Goal: Task Accomplishment & Management: Use online tool/utility

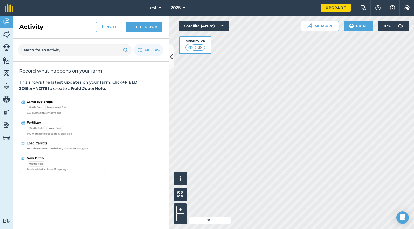
click at [159, 7] on icon at bounding box center [160, 8] width 3 height 6
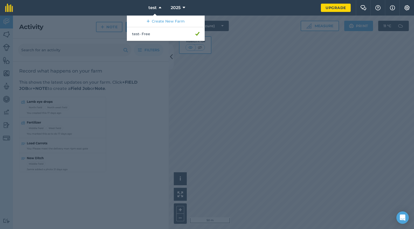
click at [159, 7] on icon at bounding box center [160, 8] width 3 height 6
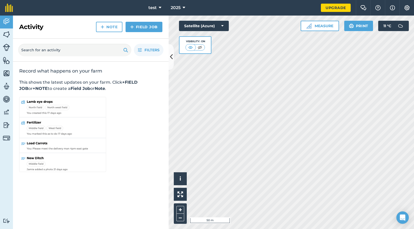
click at [183, 7] on icon at bounding box center [184, 8] width 3 height 6
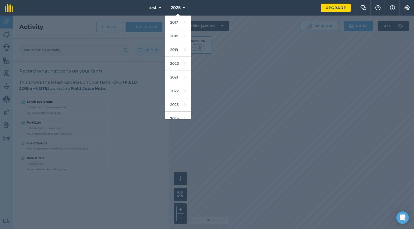
click at [183, 7] on icon at bounding box center [184, 8] width 3 height 6
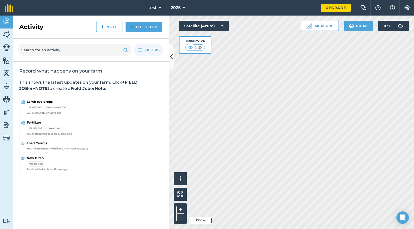
click at [414, 139] on html "test 2025 Upgrade Farm Chat Help Info Settings Map printing is not available on…" at bounding box center [207, 114] width 414 height 229
click at [371, 30] on div "Hello i © 2025 TomTom, Microsoft 10 m + – Satellite (Azure) Visibility: On Meas…" at bounding box center [291, 123] width 245 height 214
click at [315, 25] on button "Measure" at bounding box center [320, 26] width 38 height 10
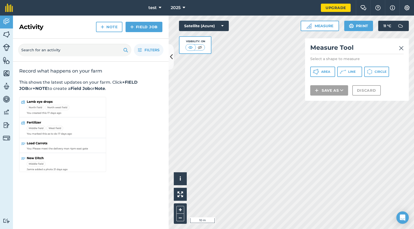
click at [353, 71] on span "Line" at bounding box center [352, 72] width 8 height 4
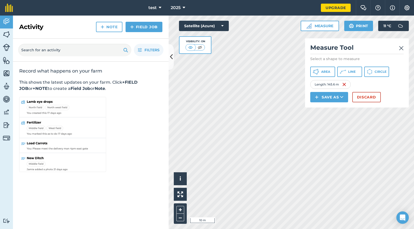
click at [374, 72] on button "Circle" at bounding box center [376, 72] width 25 height 10
click at [371, 100] on button "Discard" at bounding box center [366, 97] width 29 height 10
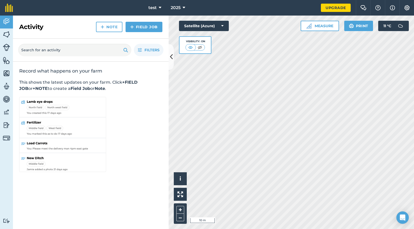
click at [329, 27] on button "Measure" at bounding box center [320, 26] width 38 height 10
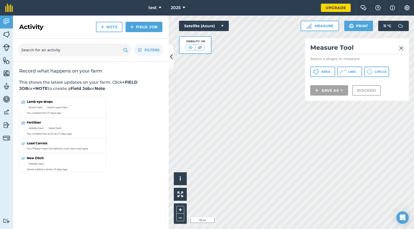
click at [317, 70] on icon at bounding box center [317, 69] width 1 height 1
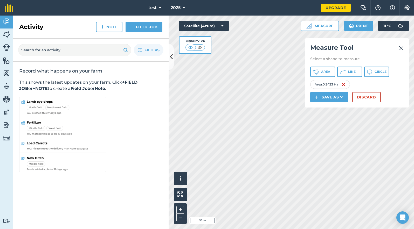
click at [333, 97] on button "Save as" at bounding box center [329, 97] width 38 height 10
click at [332, 121] on link "Feature" at bounding box center [329, 120] width 36 height 11
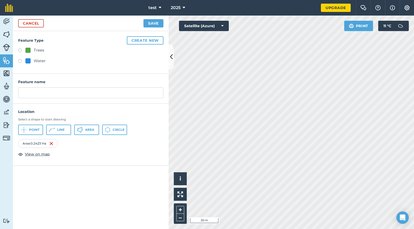
click at [53, 142] on img at bounding box center [51, 144] width 4 height 6
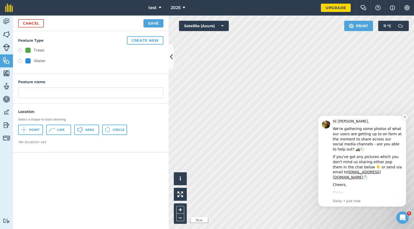
click at [405, 119] on button "Dismiss notification" at bounding box center [404, 117] width 7 height 7
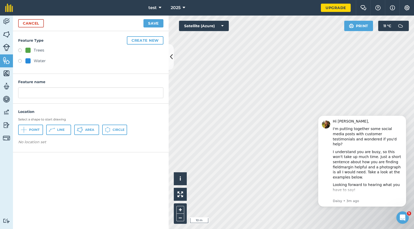
drag, startPoint x: 407, startPoint y: 118, endPoint x: 407, endPoint y: 151, distance: 33.2
click at [407, 118] on button "Dismiss notification" at bounding box center [404, 116] width 5 height 5
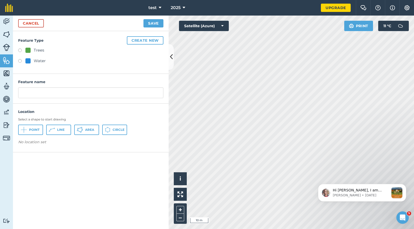
click at [221, 27] on icon at bounding box center [222, 25] width 2 height 5
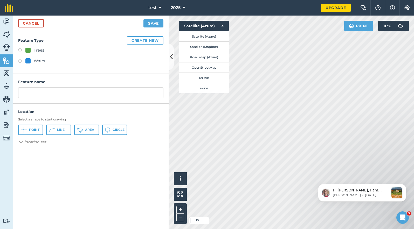
click at [221, 27] on icon at bounding box center [222, 25] width 2 height 5
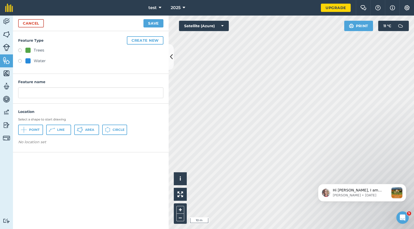
click at [141, 39] on button "Create new" at bounding box center [145, 40] width 37 height 8
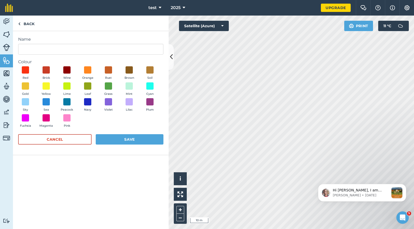
drag, startPoint x: 141, startPoint y: 39, endPoint x: 14, endPoint y: 15, distance: 129.2
click at [125, 35] on div "Name Colour Red Brick Wine Orange Rust Brown Soil Gold Yellow Lime Leaf Grass M…" at bounding box center [91, 93] width 156 height 124
drag, startPoint x: 16, startPoint y: 23, endPoint x: 23, endPoint y: 23, distance: 6.2
click at [17, 23] on link "Back" at bounding box center [26, 23] width 27 height 15
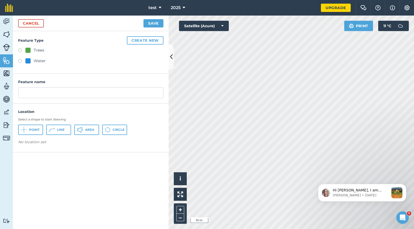
click at [24, 23] on link "Cancel" at bounding box center [31, 23] width 26 height 8
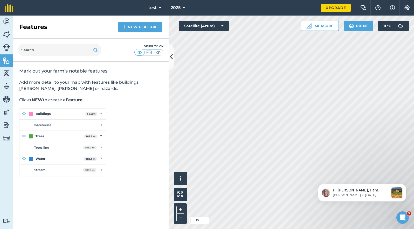
click at [9, 35] on img at bounding box center [6, 35] width 7 height 8
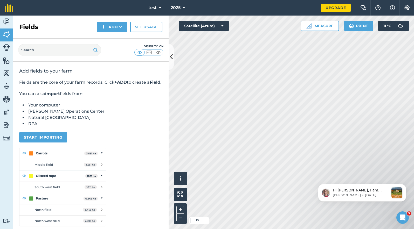
click at [317, 25] on button "Measure" at bounding box center [320, 26] width 38 height 10
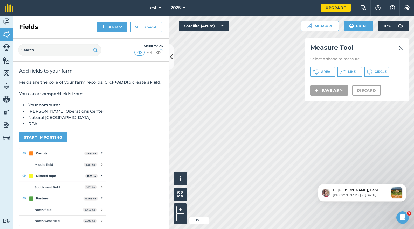
click at [323, 71] on span "Area" at bounding box center [325, 72] width 9 height 4
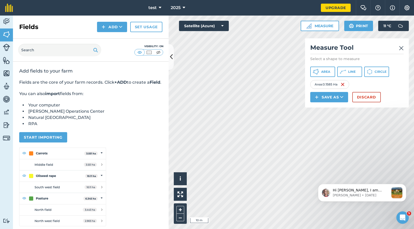
click at [351, 72] on span "Line" at bounding box center [352, 72] width 8 height 4
click at [120, 28] on icon at bounding box center [120, 26] width 3 height 5
click at [115, 38] on link "Draw" at bounding box center [112, 38] width 29 height 11
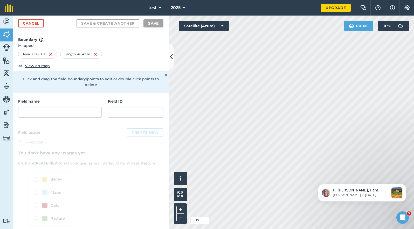
click at [8, 64] on img at bounding box center [6, 61] width 7 height 8
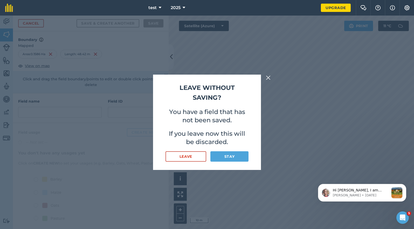
click at [231, 158] on button "Stay" at bounding box center [229, 157] width 38 height 10
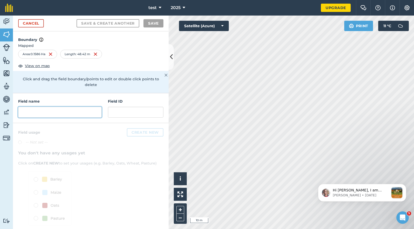
click at [58, 108] on input "text" at bounding box center [60, 112] width 84 height 11
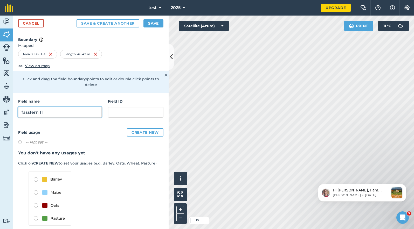
type input "fassfern 11"
click at [76, 128] on h4 "Field usage Create new" at bounding box center [90, 132] width 145 height 8
click at [149, 26] on button "Save" at bounding box center [153, 23] width 20 height 8
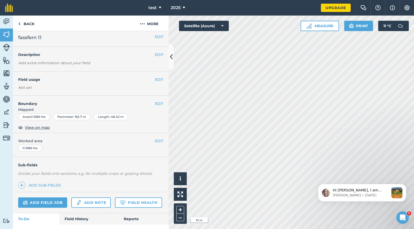
scroll to position [1, 0]
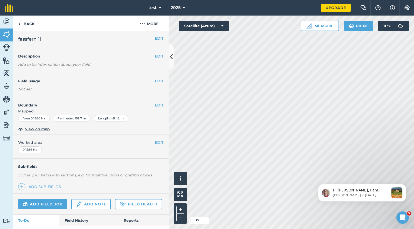
click at [8, 61] on img at bounding box center [6, 61] width 7 height 8
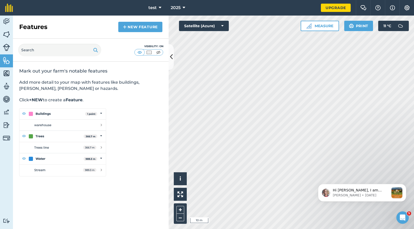
click at [101, 113] on img at bounding box center [62, 142] width 87 height 68
click at [101, 126] on img at bounding box center [62, 142] width 87 height 68
click at [101, 114] on img at bounding box center [62, 142] width 87 height 68
click at [124, 26] on img at bounding box center [125, 27] width 4 height 6
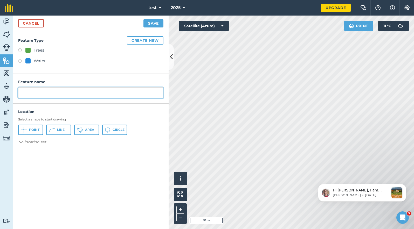
click at [27, 92] on input "text" at bounding box center [90, 92] width 145 height 11
type input "house"
click at [116, 108] on div "Location Select a shape to start drawing Point Line Area Circle No location set" at bounding box center [91, 128] width 156 height 49
click at [84, 130] on button "Area" at bounding box center [86, 130] width 25 height 10
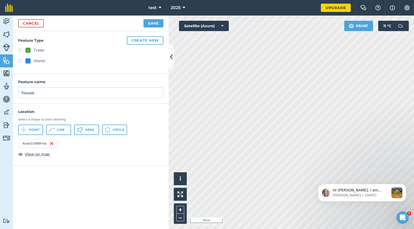
click at [148, 24] on button "Save" at bounding box center [153, 23] width 20 height 8
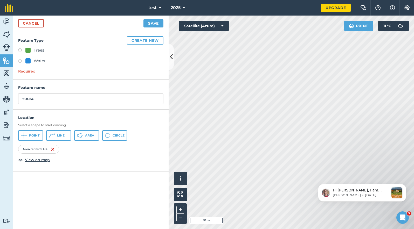
click at [8, 76] on img at bounding box center [6, 74] width 7 height 8
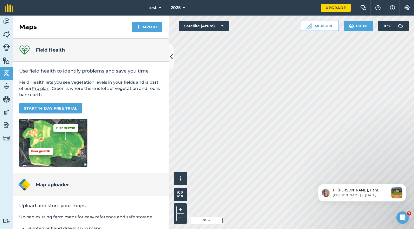
click at [7, 84] on img at bounding box center [6, 86] width 7 height 8
select select "MEMBER"
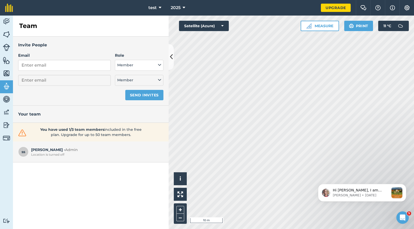
click at [6, 102] on img at bounding box center [6, 99] width 7 height 8
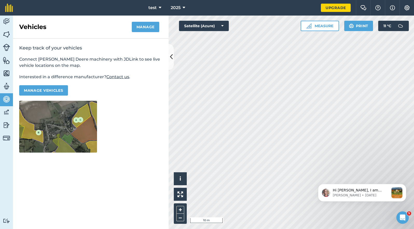
click at [7, 114] on img at bounding box center [6, 112] width 7 height 8
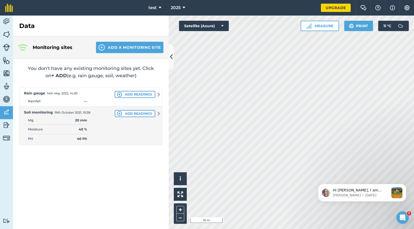
click at [6, 36] on img at bounding box center [6, 35] width 7 height 8
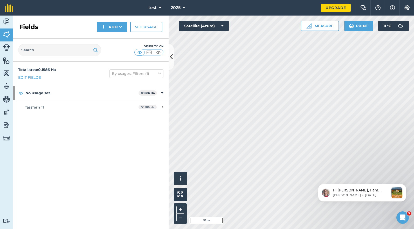
click at [6, 46] on img at bounding box center [6, 47] width 7 height 7
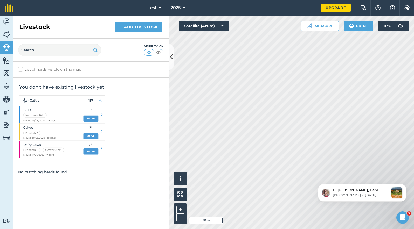
click at [6, 60] on img at bounding box center [6, 61] width 7 height 8
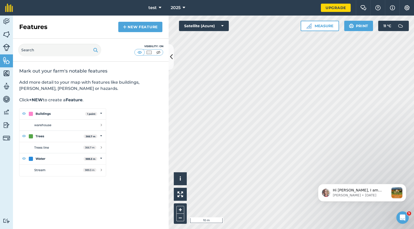
click at [8, 71] on img at bounding box center [6, 74] width 7 height 8
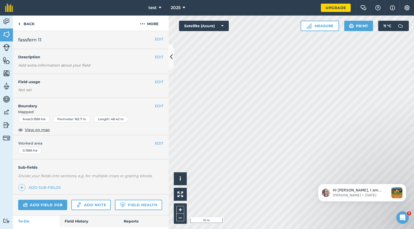
click at [8, 60] on img at bounding box center [6, 61] width 7 height 8
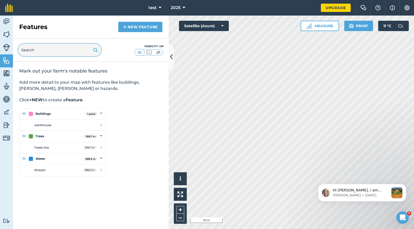
drag, startPoint x: 55, startPoint y: 54, endPoint x: 47, endPoint y: 70, distance: 17.1
click at [55, 54] on input "text" at bounding box center [59, 50] width 83 height 12
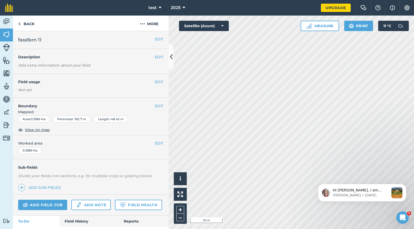
click at [8, 75] on img at bounding box center [6, 74] width 7 height 8
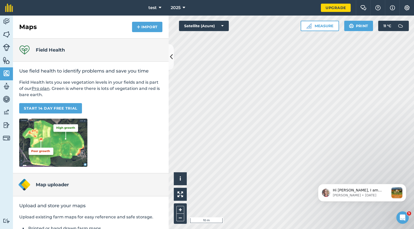
click at [6, 54] on link "Livestock" at bounding box center [6, 48] width 13 height 13
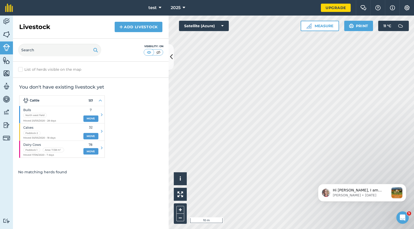
click at [5, 58] on img at bounding box center [6, 61] width 7 height 8
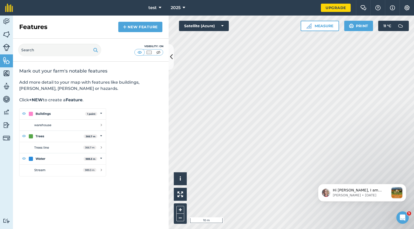
click at [76, 123] on img at bounding box center [62, 142] width 87 height 68
click at [64, 54] on input "text" at bounding box center [59, 50] width 83 height 12
type input "house"
click at [102, 125] on img at bounding box center [62, 142] width 87 height 68
click at [101, 125] on img at bounding box center [62, 142] width 87 height 68
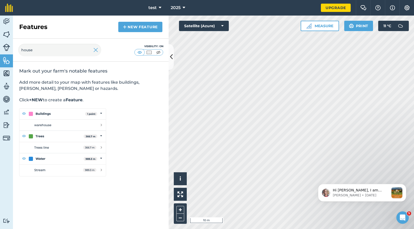
click at [146, 113] on div "Mark out your farm's notable features Add more detail to your map with features…" at bounding box center [91, 122] width 156 height 121
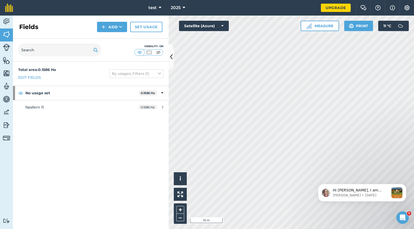
click at [109, 27] on button "Add" at bounding box center [112, 27] width 30 height 10
click at [7, 63] on img at bounding box center [6, 61] width 7 height 8
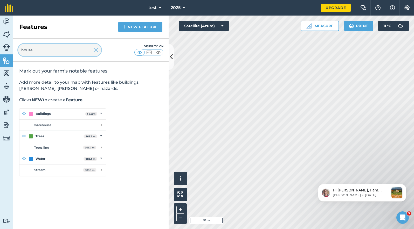
click at [60, 48] on input "house" at bounding box center [59, 50] width 83 height 12
click at [137, 31] on link "New feature" at bounding box center [140, 27] width 44 height 10
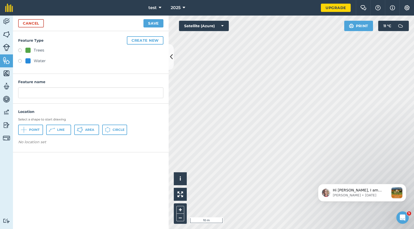
click at [143, 43] on button "Create new" at bounding box center [145, 40] width 37 height 8
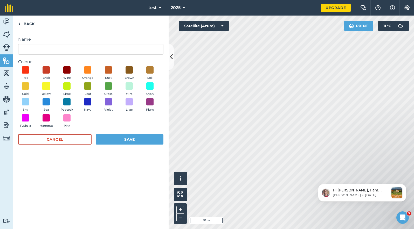
click at [46, 85] on span at bounding box center [46, 86] width 8 height 8
click at [31, 49] on input "Name" at bounding box center [90, 49] width 145 height 11
type input "house"
click at [144, 138] on button "Save" at bounding box center [130, 139] width 68 height 10
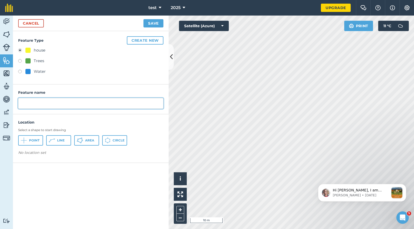
click at [34, 102] on input "text" at bounding box center [90, 103] width 145 height 11
type input "house and garage footprint"
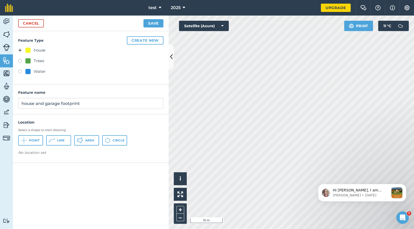
click at [79, 172] on div "Feature Type Create new house Trees Water Feature name house and garage footpri…" at bounding box center [91, 130] width 156 height 198
click at [91, 142] on span "Area" at bounding box center [89, 141] width 9 height 4
click at [157, 25] on button "Save" at bounding box center [153, 23] width 20 height 8
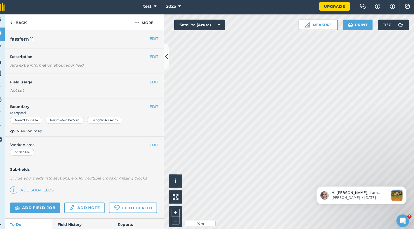
click at [313, 25] on button "Measure" at bounding box center [320, 26] width 38 height 10
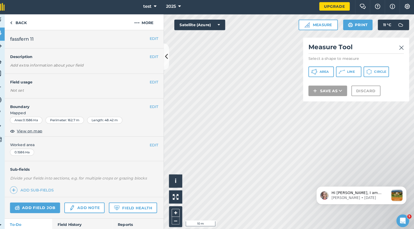
click at [348, 72] on span "Line" at bounding box center [352, 72] width 8 height 4
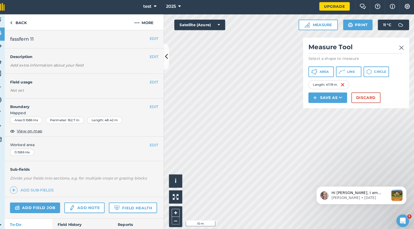
click at [354, 97] on button "Discard" at bounding box center [366, 97] width 29 height 10
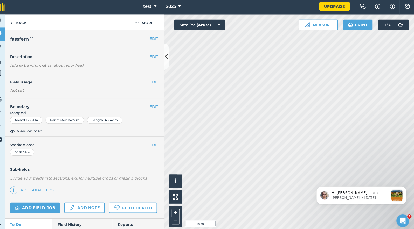
click at [310, 26] on button "Measure" at bounding box center [320, 26] width 38 height 10
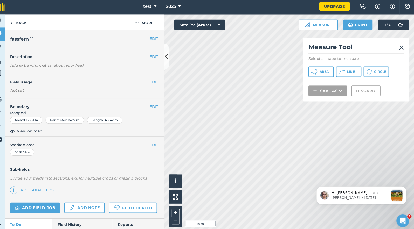
click at [321, 70] on span "Area" at bounding box center [325, 72] width 9 height 4
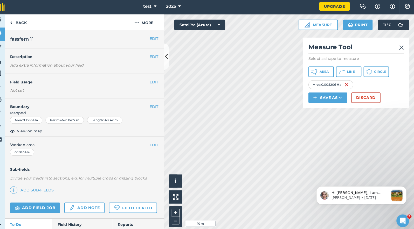
click at [324, 97] on button "Save as" at bounding box center [329, 97] width 38 height 10
click at [323, 119] on link "Feature" at bounding box center [329, 120] width 36 height 11
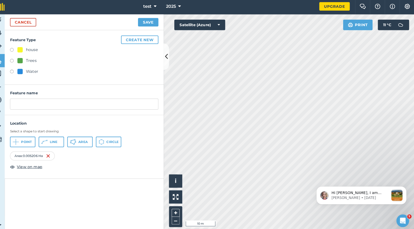
click at [135, 40] on button "Create new" at bounding box center [145, 40] width 37 height 8
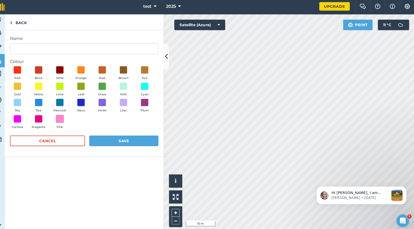
click at [63, 119] on span at bounding box center [67, 118] width 8 height 8
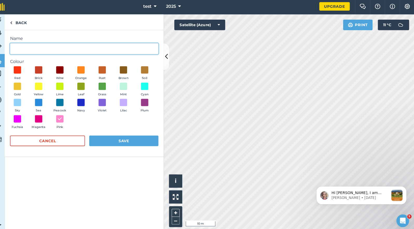
click at [35, 51] on input "Name" at bounding box center [90, 49] width 145 height 11
type input "Polycrubs"
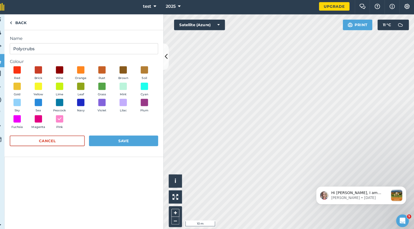
click at [112, 135] on button "Save" at bounding box center [130, 139] width 68 height 10
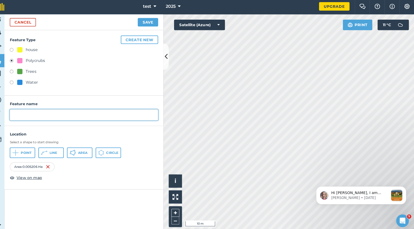
click at [20, 112] on input "text" at bounding box center [90, 114] width 145 height 11
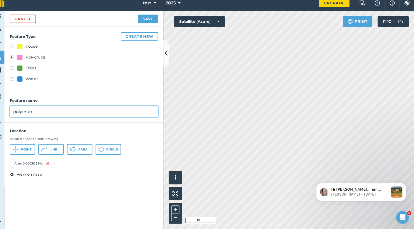
type input "polycrub"
click at [143, 21] on button "Save" at bounding box center [153, 23] width 20 height 8
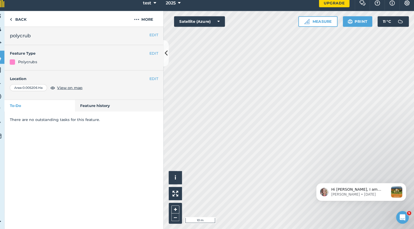
click at [36, 63] on div "Polycrubs" at bounding box center [35, 66] width 18 height 6
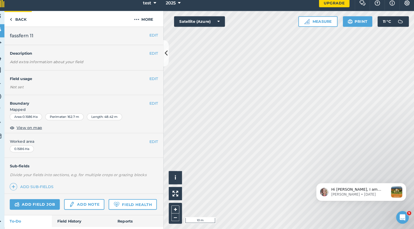
click at [18, 21] on img at bounding box center [19, 24] width 2 height 6
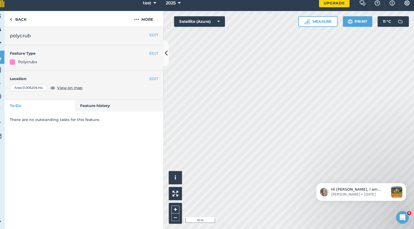
click at [26, 63] on div "Polycrubs" at bounding box center [35, 66] width 18 height 6
click at [69, 88] on span "View on map" at bounding box center [77, 91] width 25 height 6
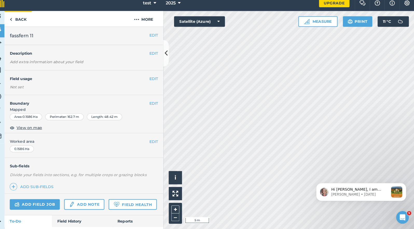
click at [18, 21] on img at bounding box center [19, 24] width 2 height 6
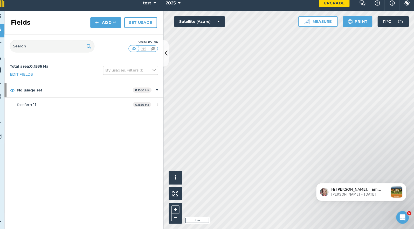
click at [19, 23] on h2 "Fields" at bounding box center [28, 27] width 19 height 8
click at [3, 32] on link "Fields" at bounding box center [6, 35] width 13 height 13
click at [2, 96] on link "Vehicles" at bounding box center [6, 99] width 13 height 13
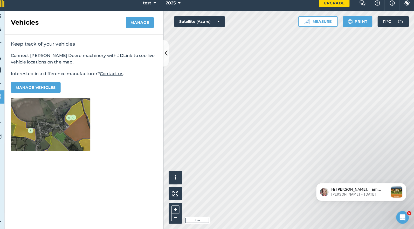
click at [2, 21] on link "Activity" at bounding box center [6, 22] width 13 height 13
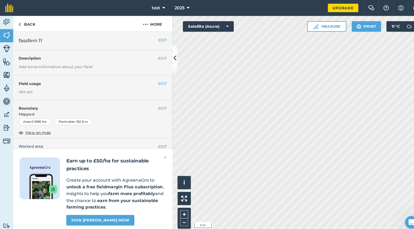
click at [4, 64] on img at bounding box center [6, 61] width 7 height 8
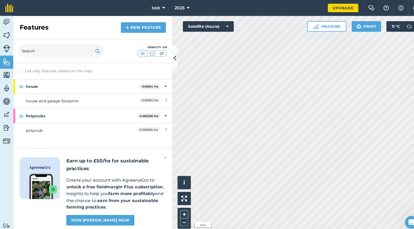
click at [128, 26] on link "New feature" at bounding box center [140, 27] width 44 height 10
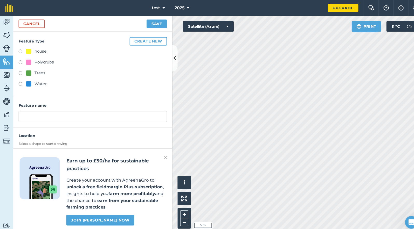
click at [142, 40] on button "Create new" at bounding box center [145, 40] width 37 height 8
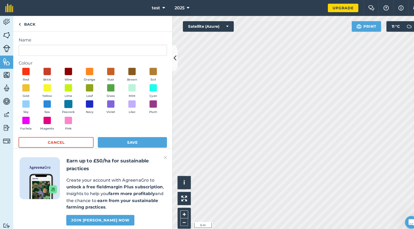
click at [69, 104] on span at bounding box center [67, 102] width 8 height 8
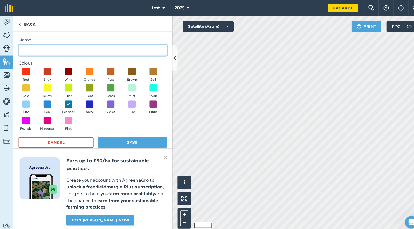
click at [41, 53] on input "Name" at bounding box center [90, 49] width 145 height 11
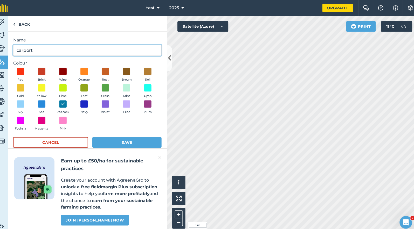
type input "carport"
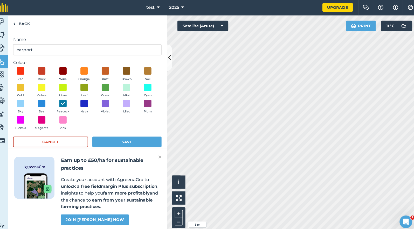
click at [115, 135] on button "Save" at bounding box center [130, 139] width 68 height 10
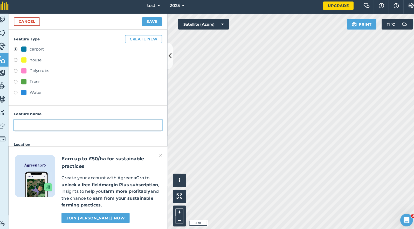
click at [25, 123] on input "text" at bounding box center [90, 124] width 145 height 11
type input "carport"
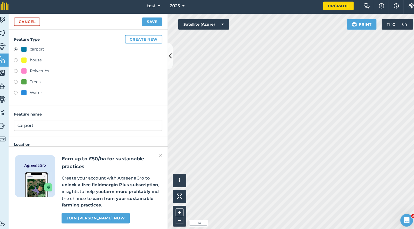
click at [135, 37] on button "Create new" at bounding box center [145, 40] width 37 height 8
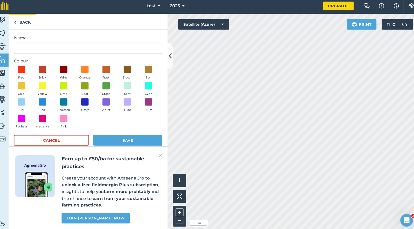
click at [18, 23] on link "Back" at bounding box center [26, 23] width 27 height 15
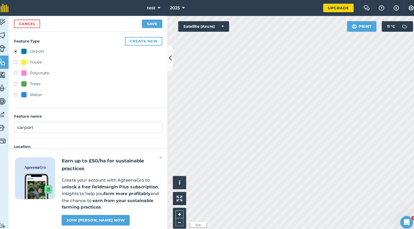
click at [147, 23] on button "Save" at bounding box center [153, 23] width 20 height 8
click at [6, 34] on link "Fields" at bounding box center [6, 35] width 13 height 13
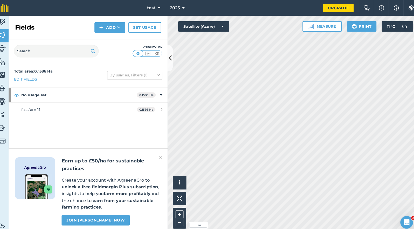
click at [3, 61] on img at bounding box center [6, 61] width 7 height 8
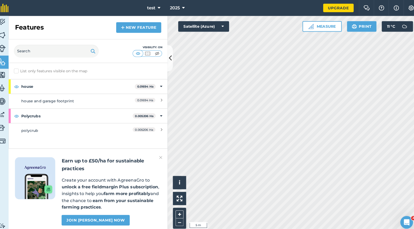
click at [138, 22] on div "Features New feature" at bounding box center [91, 27] width 156 height 23
click at [136, 25] on link "New feature" at bounding box center [140, 27] width 44 height 10
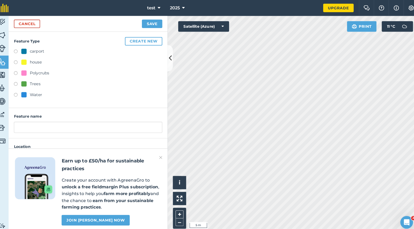
click at [18, 52] on label at bounding box center [21, 51] width 7 height 5
radio input "true"
type input "carport"
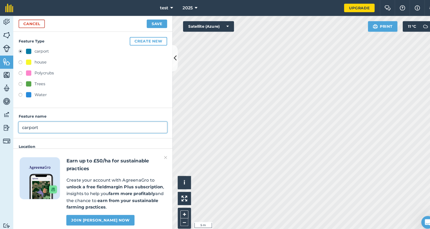
click at [81, 129] on input "carport" at bounding box center [90, 124] width 145 height 11
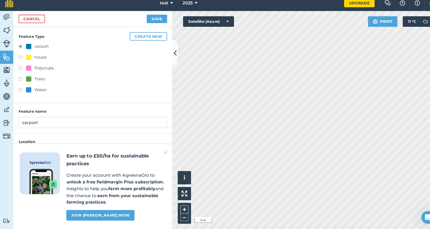
click at [163, 150] on div "Earn up to £50/ha for sustainable practices Create your account with AgreenaGro…" at bounding box center [91, 188] width 156 height 84
click at [162, 151] on img at bounding box center [161, 154] width 3 height 6
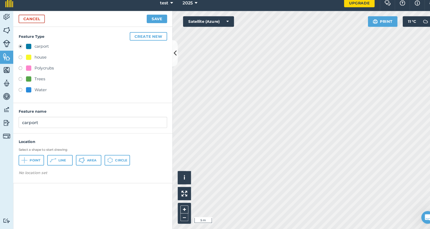
click at [88, 160] on span "Area" at bounding box center [89, 162] width 9 height 4
click at [152, 19] on button "Save" at bounding box center [153, 23] width 20 height 8
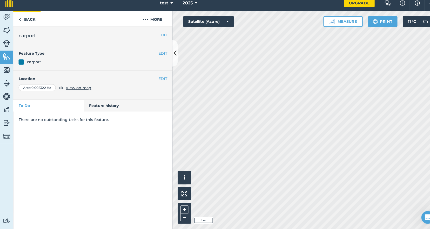
click at [22, 21] on link "Back" at bounding box center [26, 23] width 27 height 15
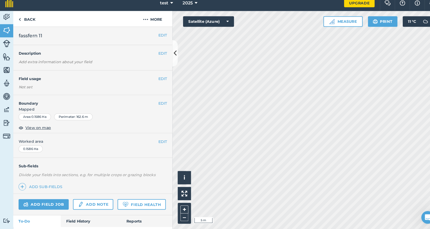
click at [3, 59] on img at bounding box center [6, 61] width 7 height 8
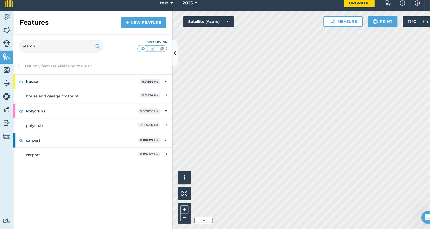
click at [126, 24] on img at bounding box center [125, 27] width 4 height 6
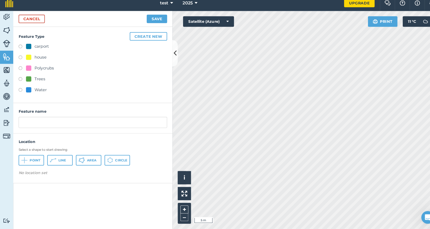
click at [147, 36] on button "Create new" at bounding box center [145, 40] width 37 height 8
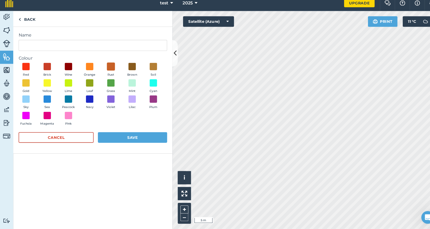
click at [109, 66] on span at bounding box center [109, 70] width 8 height 8
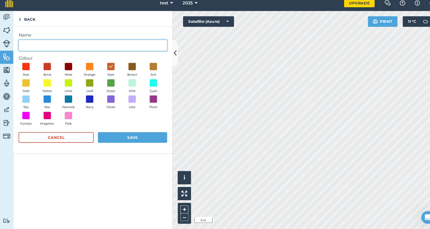
click at [50, 45] on input "Name" at bounding box center [90, 49] width 145 height 11
type input "driveway"
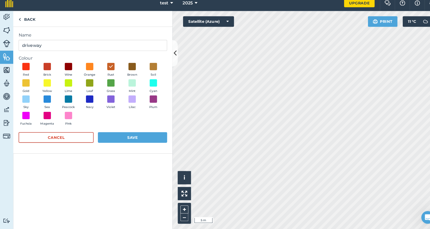
click at [113, 134] on button "Save" at bounding box center [130, 139] width 68 height 10
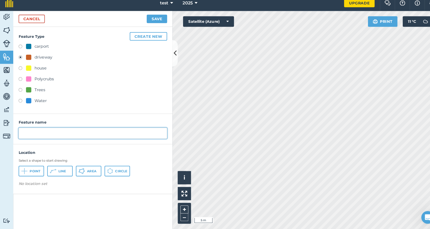
click at [38, 131] on input "text" at bounding box center [90, 135] width 145 height 11
type input "shared driveway"
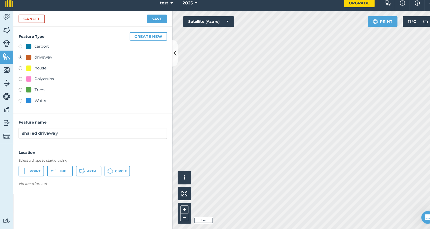
drag, startPoint x: 92, startPoint y: 169, endPoint x: 106, endPoint y: 166, distance: 13.8
click at [92, 170] on span "Area" at bounding box center [89, 172] width 9 height 4
click at [155, 19] on button "Save" at bounding box center [153, 23] width 20 height 8
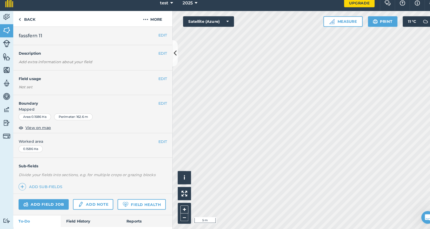
click at [6, 58] on img at bounding box center [6, 61] width 7 height 8
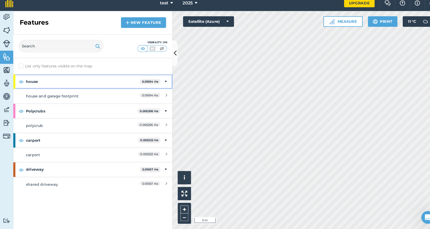
click at [55, 78] on strong "house" at bounding box center [80, 85] width 111 height 14
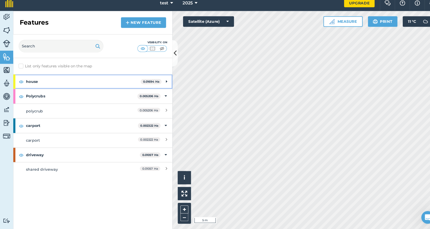
click at [160, 79] on div "house 0.01694 Ha" at bounding box center [91, 85] width 156 height 14
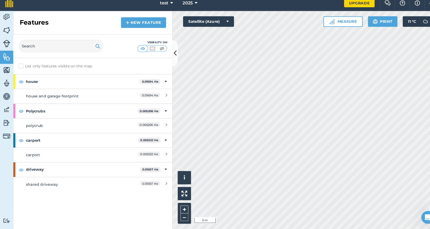
click at [160, 96] on div "0.01694 Ha" at bounding box center [141, 99] width 46 height 6
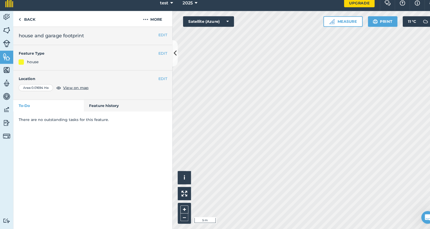
click at [156, 79] on button "EDIT" at bounding box center [159, 82] width 9 height 6
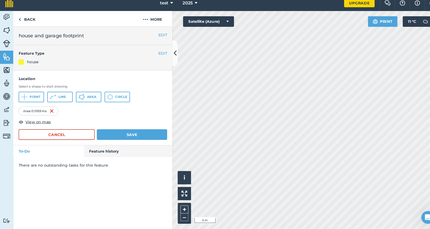
click at [127, 132] on button "Save" at bounding box center [129, 137] width 69 height 10
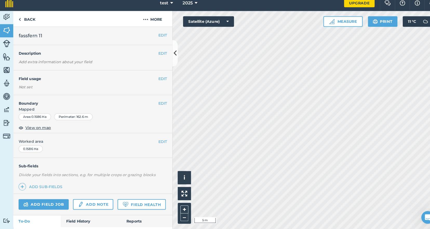
click at [171, 52] on icon at bounding box center [171, 56] width 3 height 9
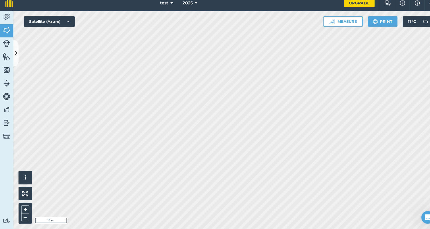
click at [17, 49] on button at bounding box center [15, 57] width 5 height 26
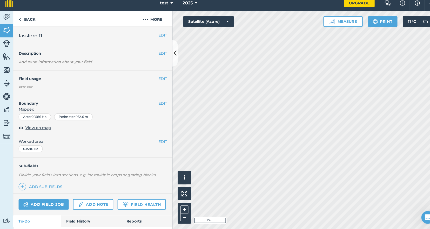
click at [7, 57] on img at bounding box center [6, 61] width 7 height 8
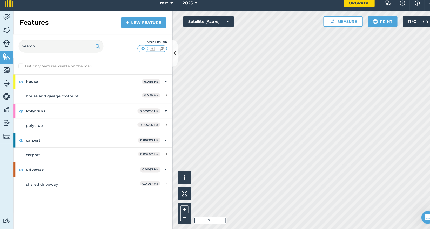
click at [162, 96] on icon at bounding box center [163, 99] width 2 height 6
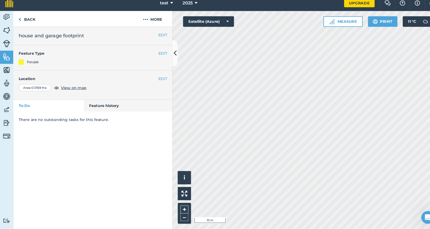
click at [159, 79] on button "EDIT" at bounding box center [159, 82] width 9 height 6
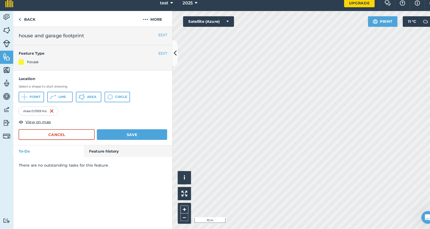
click at [159, 54] on button "EDIT" at bounding box center [159, 57] width 9 height 6
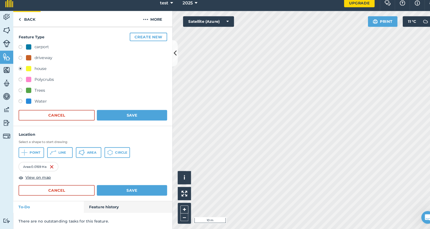
click at [36, 16] on link "Back" at bounding box center [26, 23] width 27 height 15
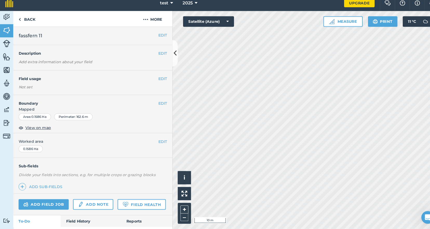
click at [7, 57] on img at bounding box center [6, 61] width 7 height 8
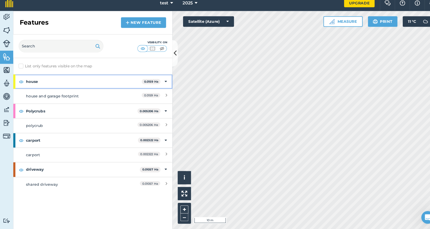
click at [56, 80] on strong "house" at bounding box center [81, 85] width 113 height 14
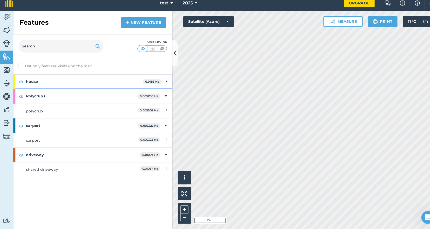
click at [126, 80] on strong "house" at bounding box center [82, 85] width 114 height 14
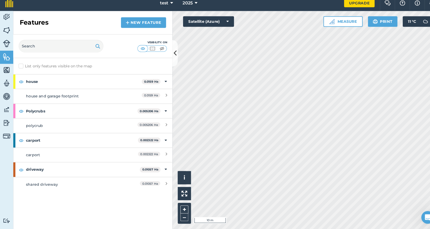
click at [125, 96] on div "0.0159 Ha" at bounding box center [141, 99] width 46 height 6
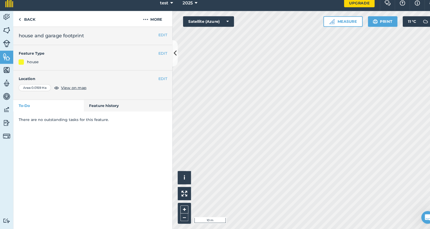
click at [159, 79] on button "EDIT" at bounding box center [159, 82] width 9 height 6
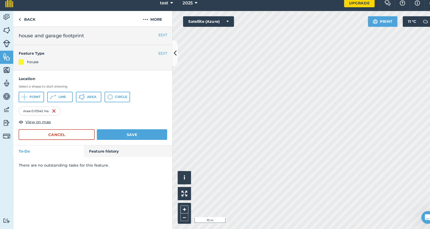
click at [122, 132] on button "Save" at bounding box center [129, 137] width 69 height 10
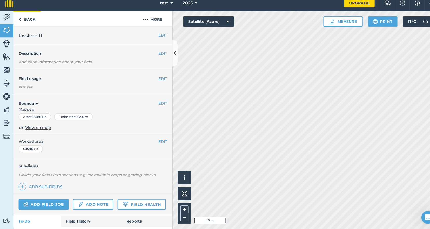
click at [22, 19] on link "Back" at bounding box center [26, 23] width 27 height 15
click at [20, 21] on img at bounding box center [19, 24] width 2 height 6
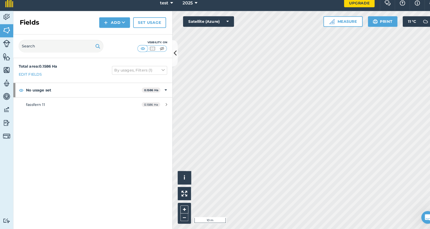
click at [5, 57] on img at bounding box center [6, 61] width 7 height 8
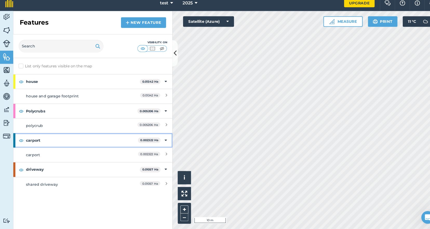
click at [37, 142] on strong "carport" at bounding box center [79, 142] width 109 height 14
click at [161, 136] on div "carport 0.002322 Ha" at bounding box center [91, 142] width 156 height 14
click at [160, 154] on div "0.002322 Ha" at bounding box center [141, 157] width 46 height 6
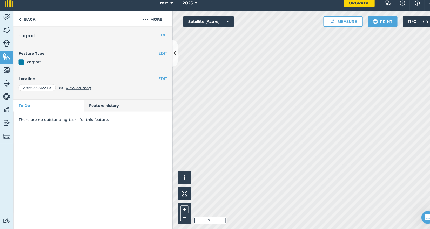
click at [158, 79] on button "EDIT" at bounding box center [159, 82] width 9 height 6
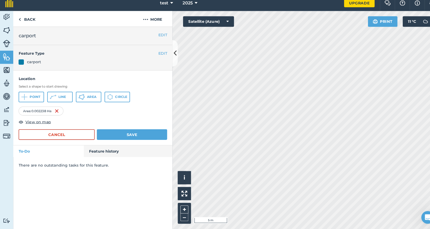
click at [149, 133] on button "Save" at bounding box center [129, 137] width 69 height 10
